Goal: Information Seeking & Learning: Check status

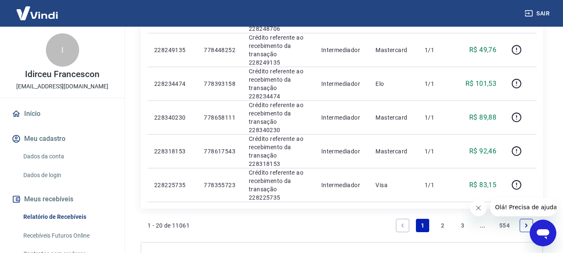
scroll to position [641, 0]
click at [525, 222] on icon "Next page" at bounding box center [526, 225] width 6 height 6
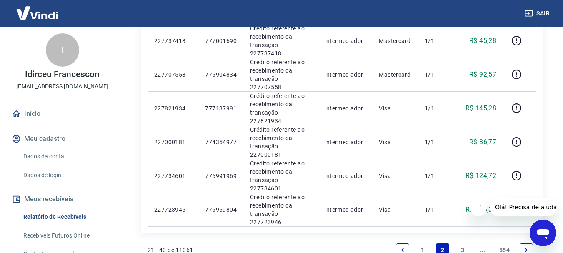
scroll to position [641, 0]
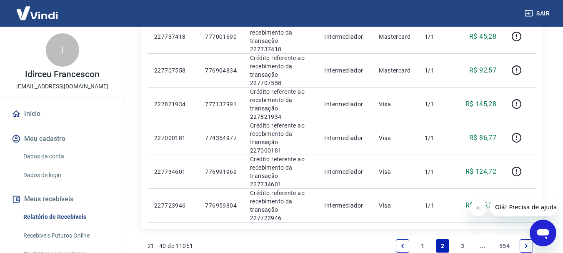
drag, startPoint x: 521, startPoint y: 140, endPoint x: 430, endPoint y: 152, distance: 91.7
click at [521, 239] on link "Next page" at bounding box center [526, 245] width 13 height 13
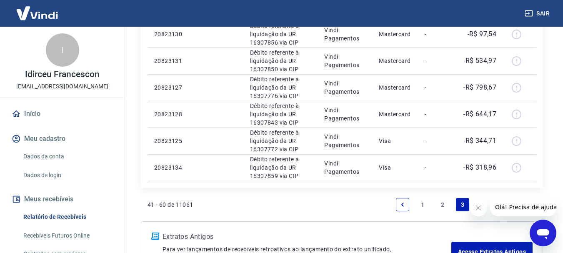
scroll to position [641, 0]
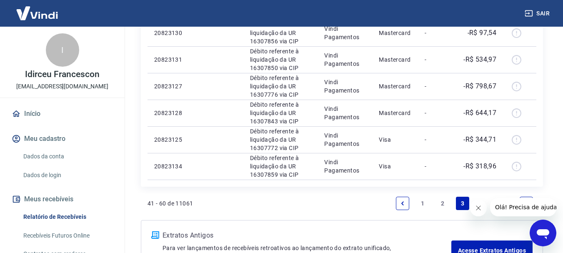
click at [526, 201] on icon "Next page" at bounding box center [526, 203] width 3 height 4
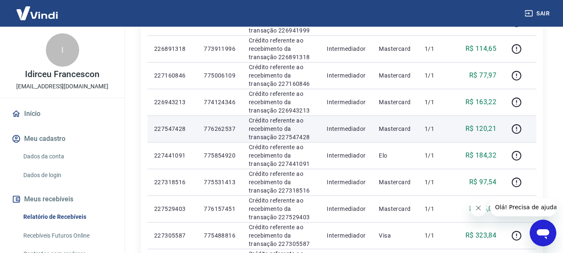
scroll to position [583, 0]
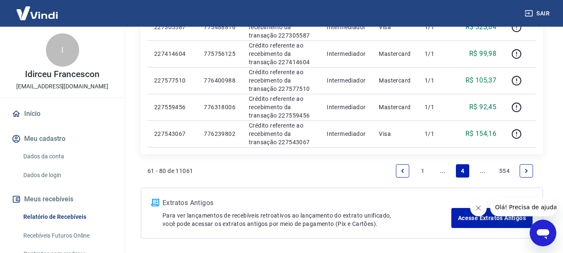
click at [523, 170] on link "Next page" at bounding box center [526, 170] width 13 height 13
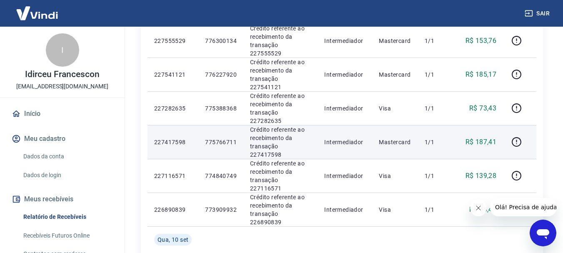
scroll to position [625, 0]
